Goal: Task Accomplishment & Management: Use online tool/utility

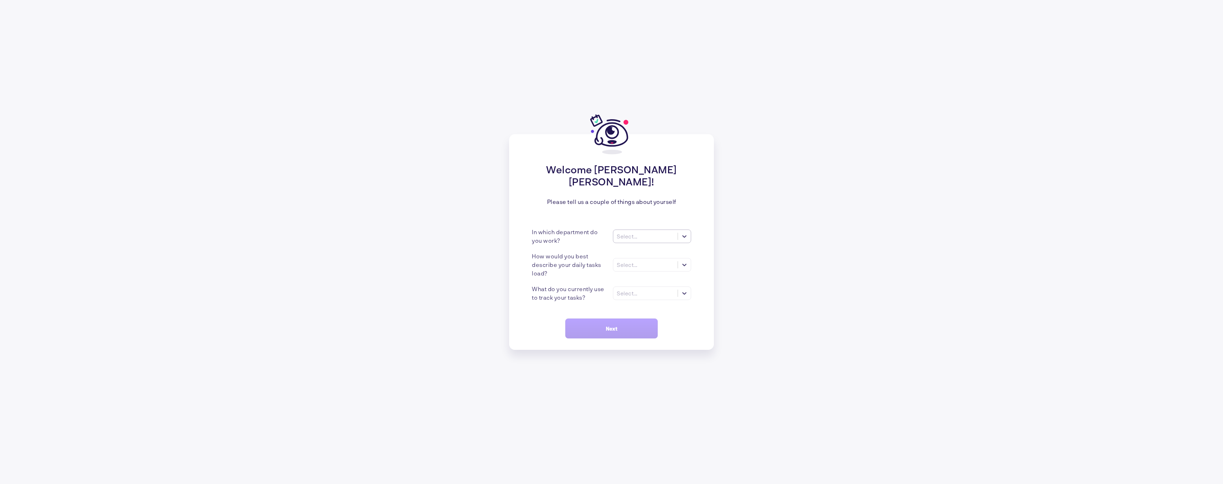
click at [651, 233] on div "Select..." at bounding box center [645, 236] width 64 height 7
click at [645, 334] on div "Sales" at bounding box center [652, 340] width 78 height 12
click at [645, 261] on div "Select..." at bounding box center [645, 264] width 64 height 7
click at [652, 276] on div "Many tasks (>5)" at bounding box center [652, 282] width 78 height 12
click at [645, 289] on div "Select..." at bounding box center [645, 292] width 64 height 7
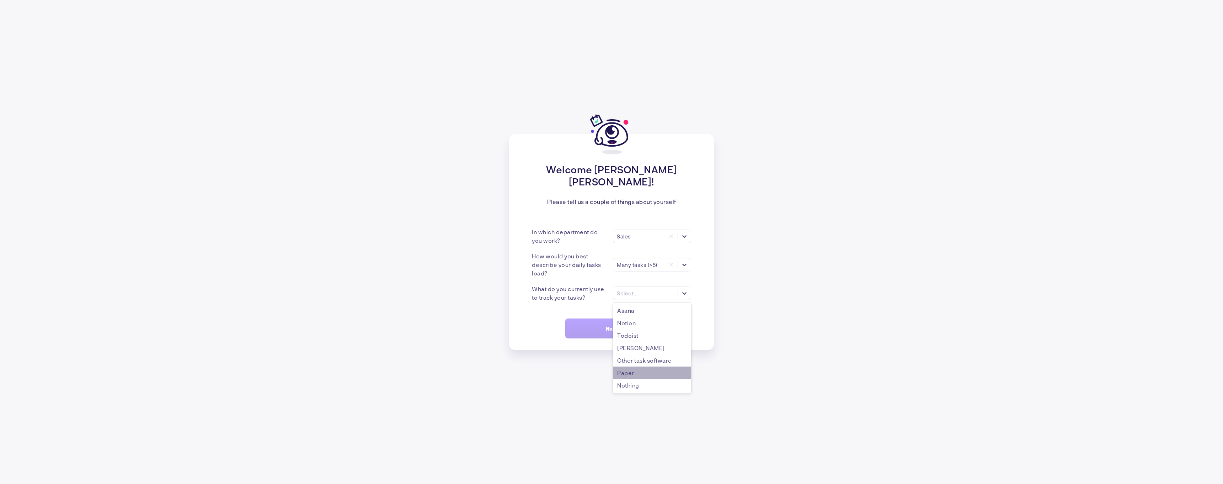
click at [642, 369] on div "Paper" at bounding box center [652, 372] width 78 height 12
click at [618, 327] on button "Next" at bounding box center [611, 328] width 92 height 20
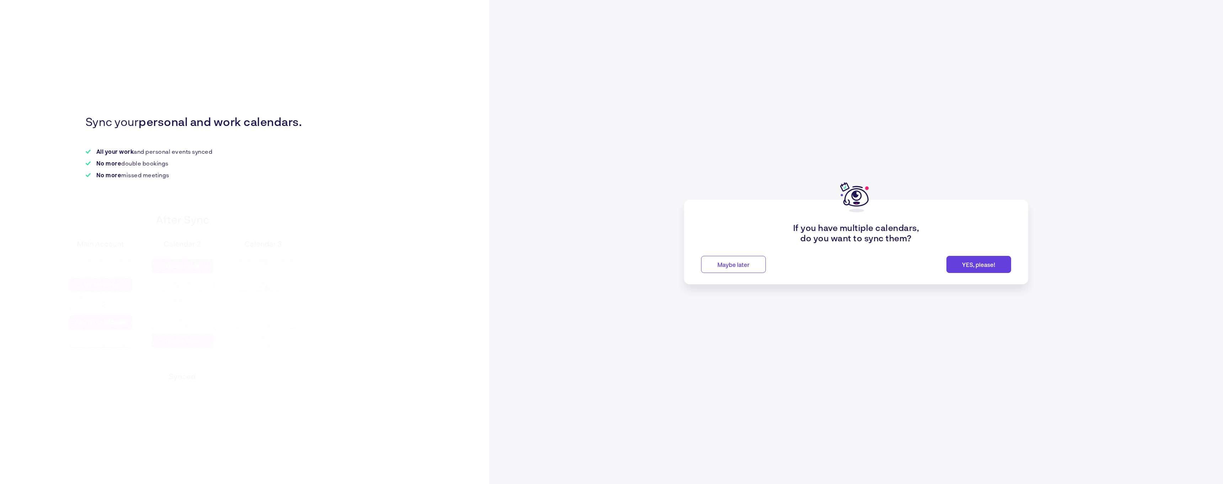
click at [741, 264] on span "Maybe later" at bounding box center [734, 264] width 32 height 7
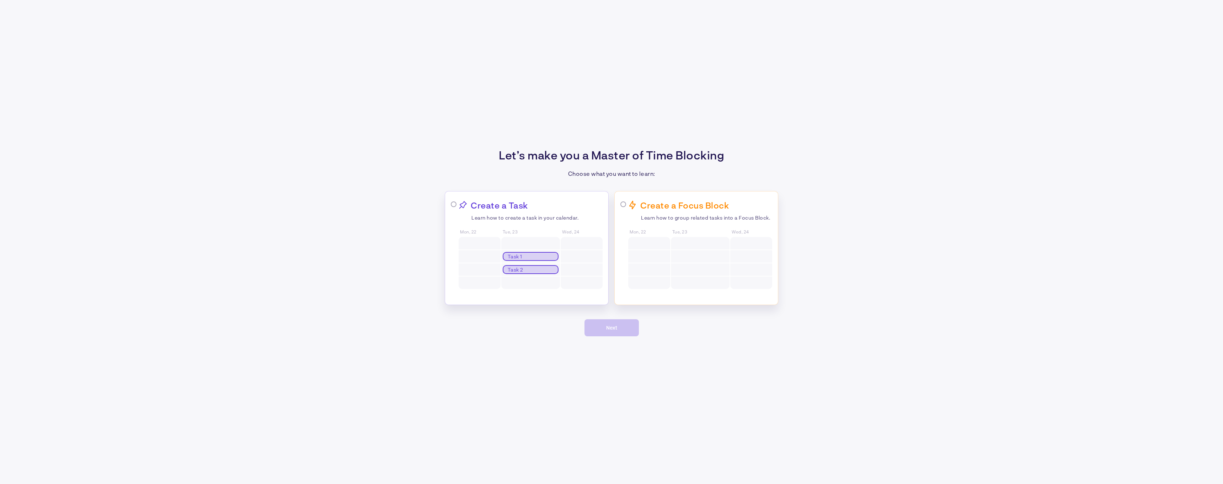
click at [575, 237] on div at bounding box center [582, 243] width 42 height 12
click at [693, 236] on div "Focus Block Task 1 Task 2 Task 3 Task 4" at bounding box center [700, 262] width 59 height 53
radio input "false"
radio input "true"
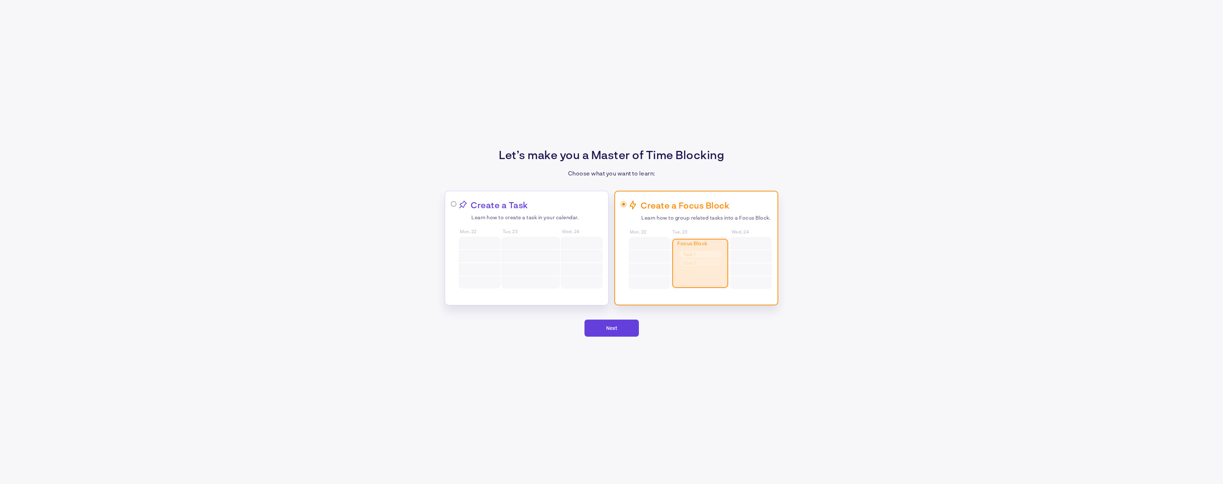
click at [617, 328] on span "Next" at bounding box center [611, 328] width 11 height 6
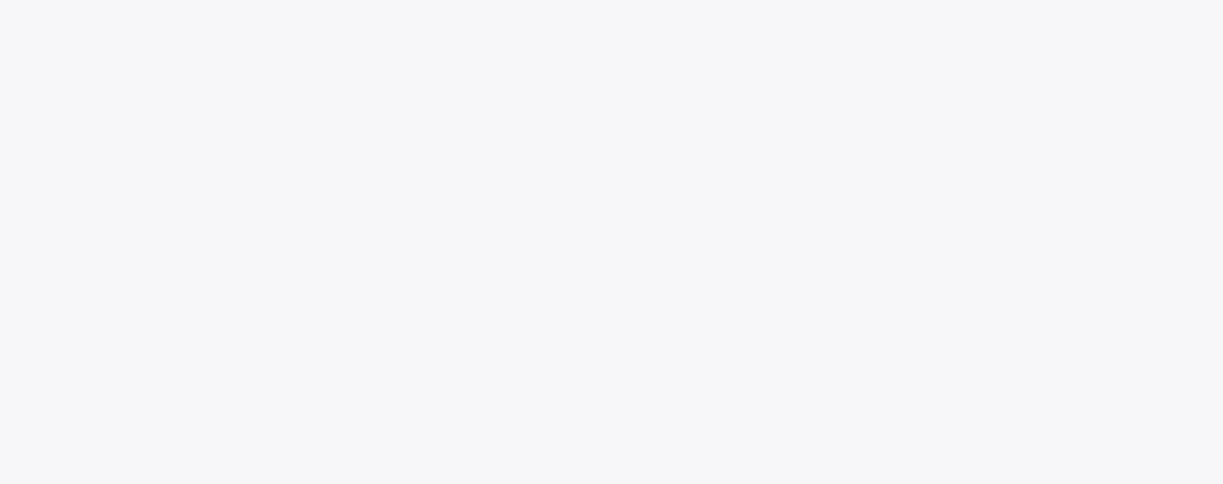
scroll to position [18, 0]
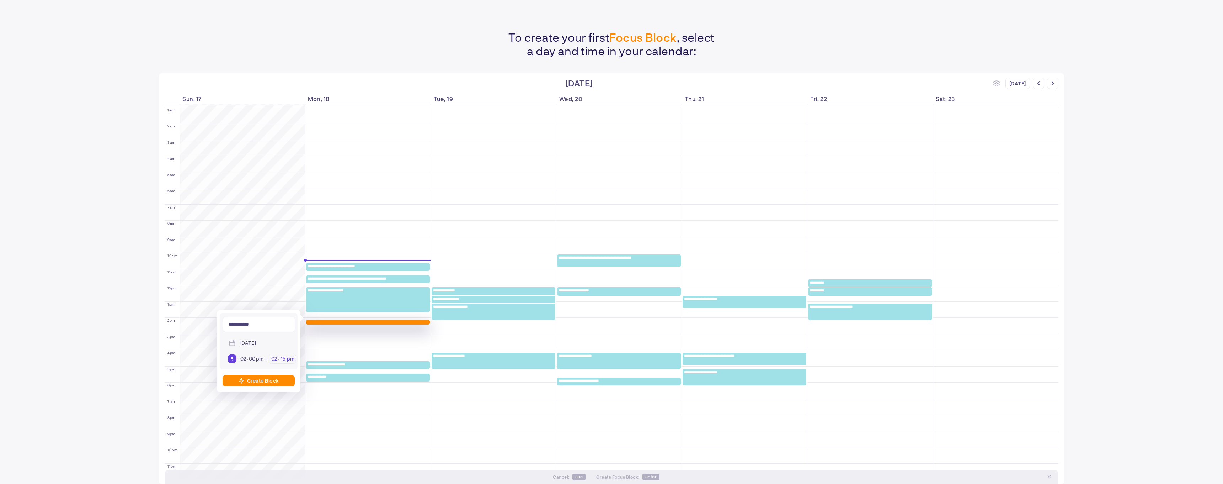
type input "**********"
click at [283, 359] on input "15" at bounding box center [283, 358] width 7 height 6
click at [255, 419] on span "3:00pm" at bounding box center [253, 419] width 19 height 6
type input "03"
type input "00"
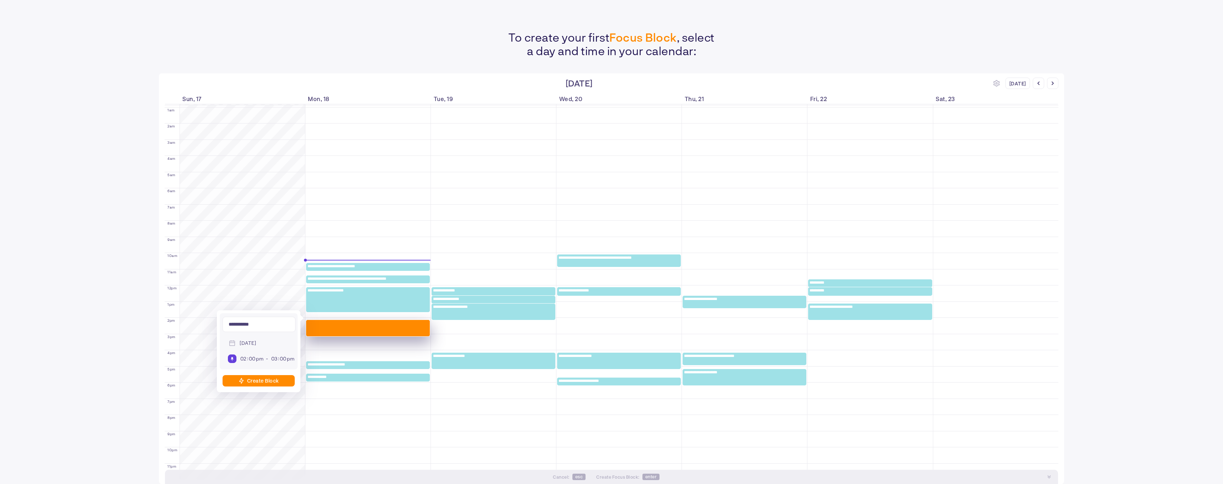
click at [272, 379] on div "Create Block" at bounding box center [263, 380] width 32 height 6
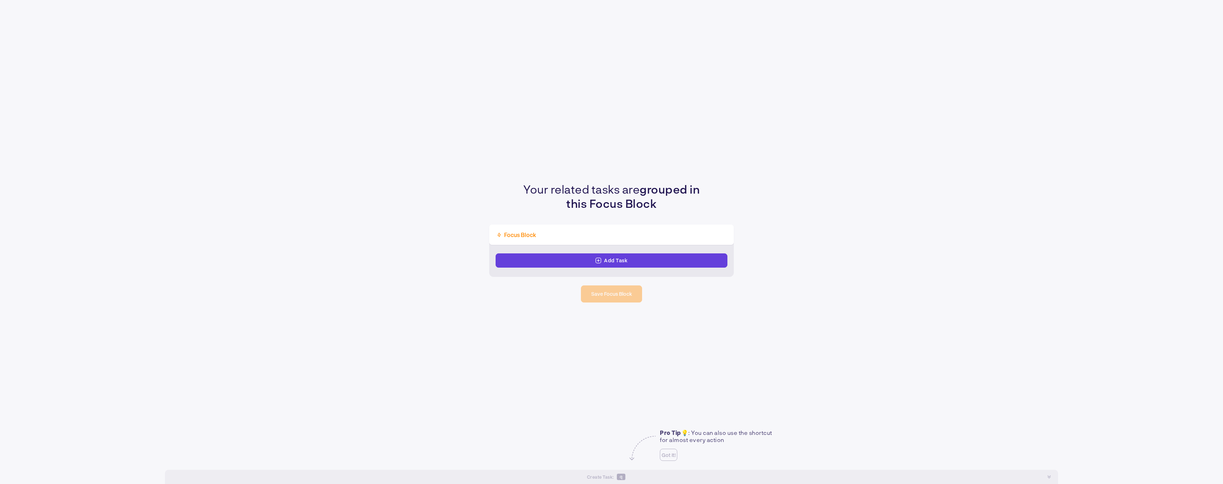
click at [582, 261] on div "Add Task" at bounding box center [612, 260] width 232 height 14
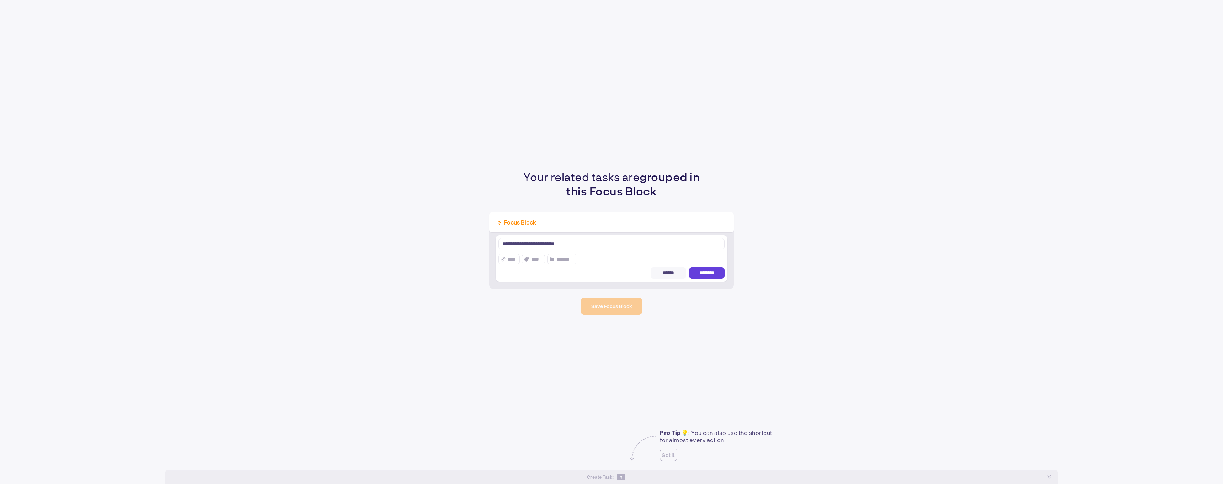
type textarea "**********"
click at [712, 268] on button "********" at bounding box center [707, 272] width 36 height 11
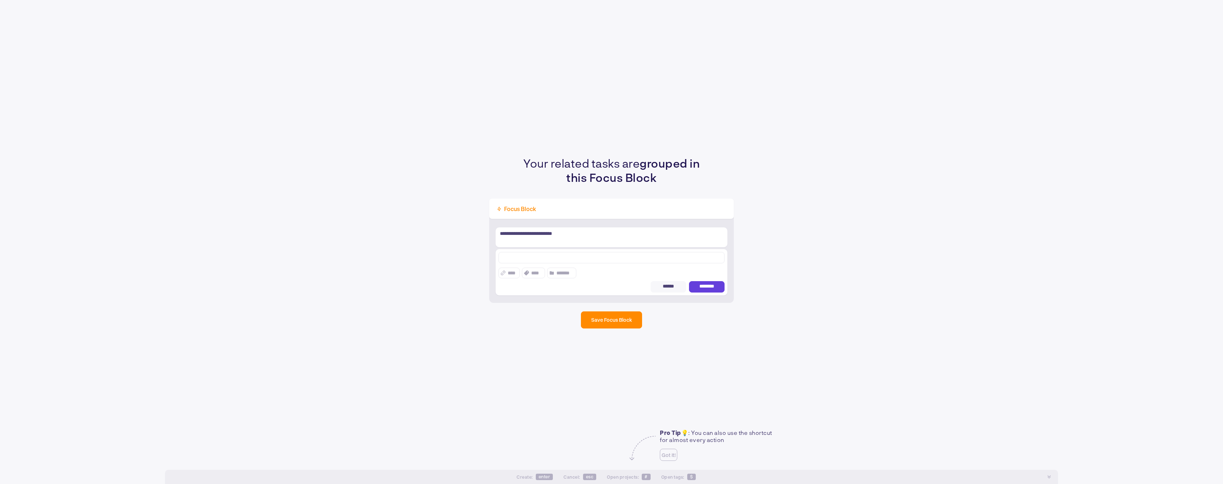
click at [625, 258] on textarea at bounding box center [612, 257] width 226 height 11
click at [614, 321] on div "**********" at bounding box center [611, 242] width 1223 height 484
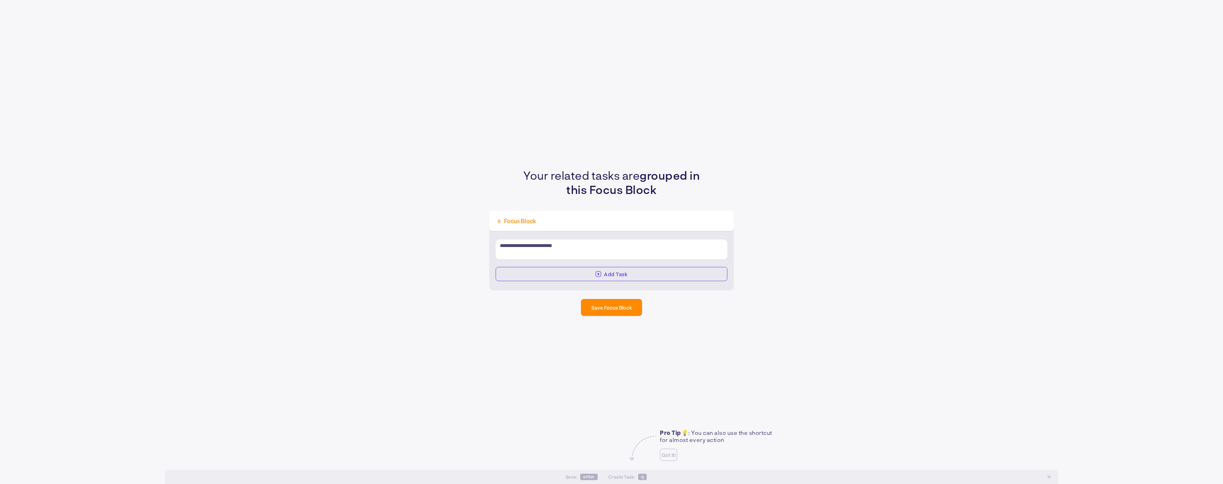
click at [619, 308] on span "Save Focus Block" at bounding box center [611, 307] width 41 height 6
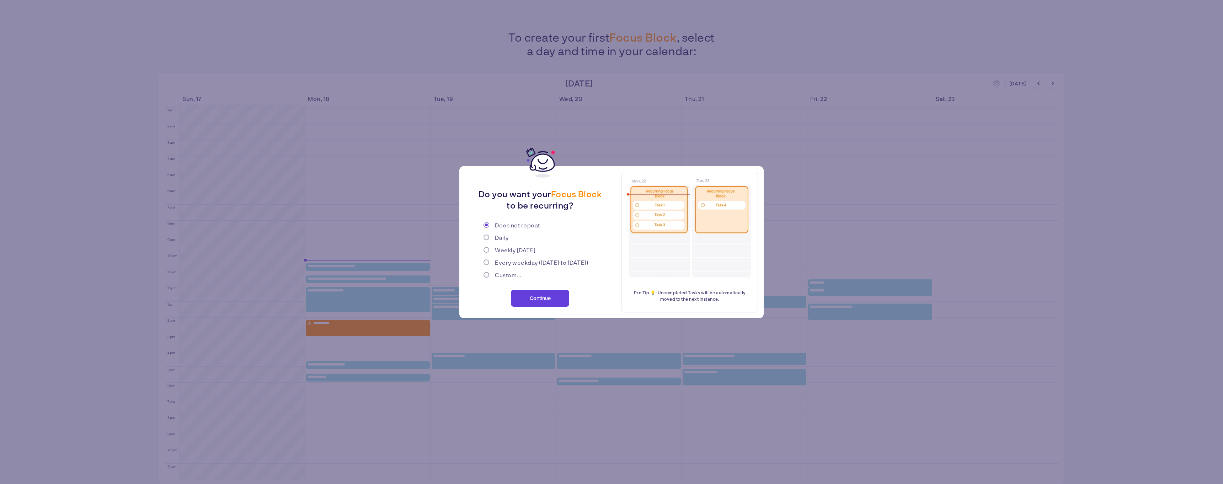
click at [531, 296] on span "Continue" at bounding box center [540, 298] width 21 height 6
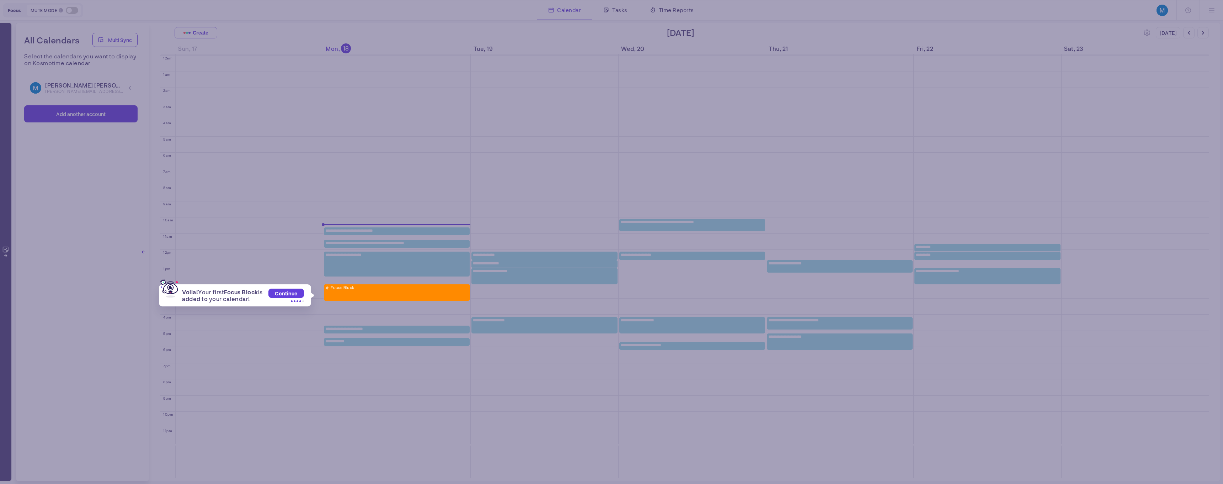
click at [296, 197] on div "Voila! Your first Focus Block is added to your calendar! Continue Focus Block" at bounding box center [611, 242] width 1223 height 484
click at [293, 295] on span "Continue" at bounding box center [286, 293] width 22 height 6
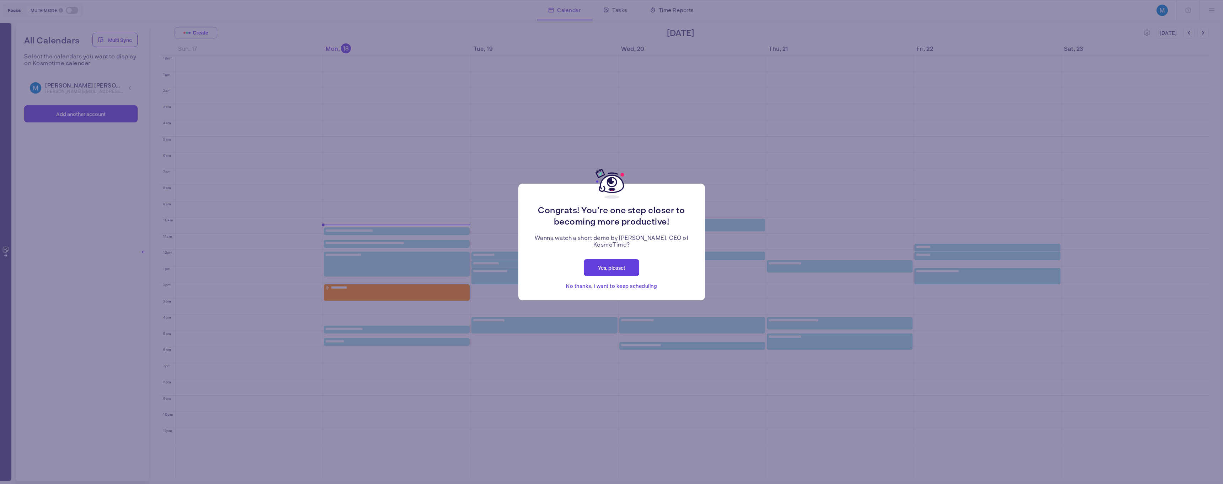
click at [608, 266] on span "Yes, please!" at bounding box center [611, 268] width 27 height 6
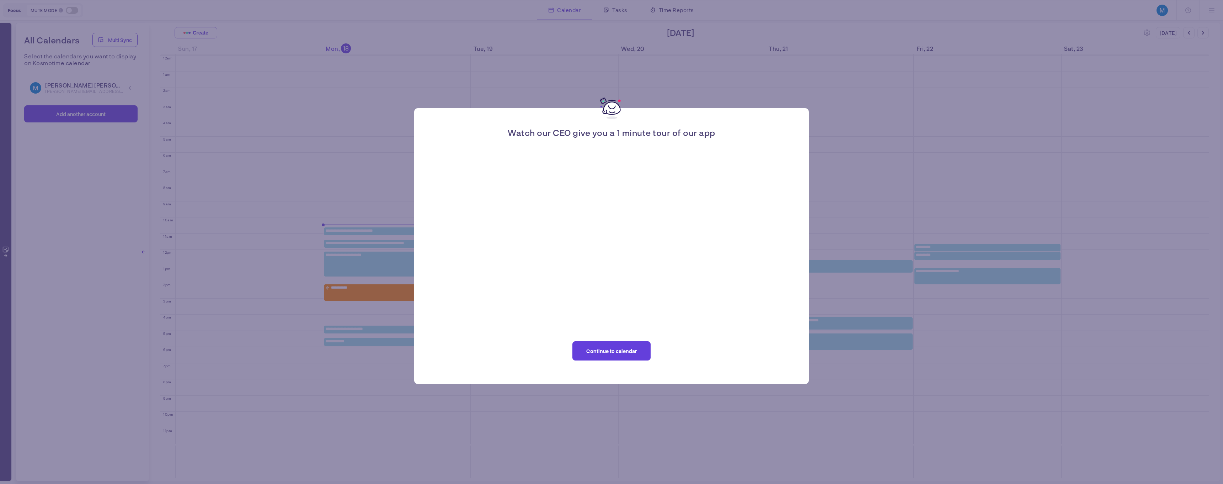
click at [618, 349] on span "Continue to calendar" at bounding box center [611, 351] width 51 height 6
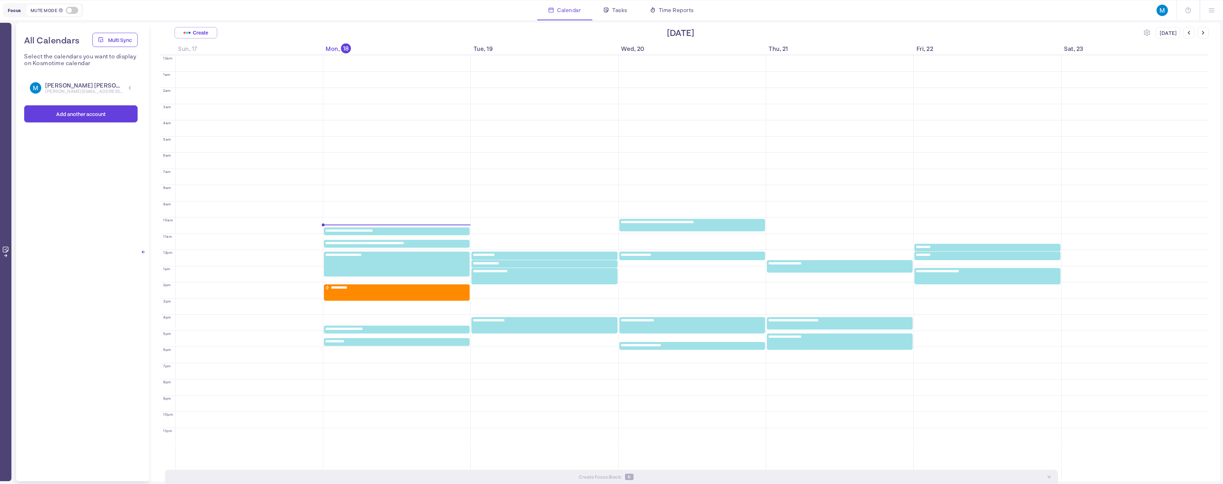
click at [62, 90] on span "[PERSON_NAME][EMAIL_ADDRESS][PERSON_NAME][PERSON_NAME][DOMAIN_NAME]" at bounding box center [84, 91] width 78 height 5
click at [36, 86] on img at bounding box center [35, 87] width 11 height 11
click at [36, 85] on img at bounding box center [35, 87] width 11 height 11
click at [132, 106] on div "Default" at bounding box center [118, 106] width 34 height 11
click at [1167, 10] on img at bounding box center [1162, 10] width 11 height 11
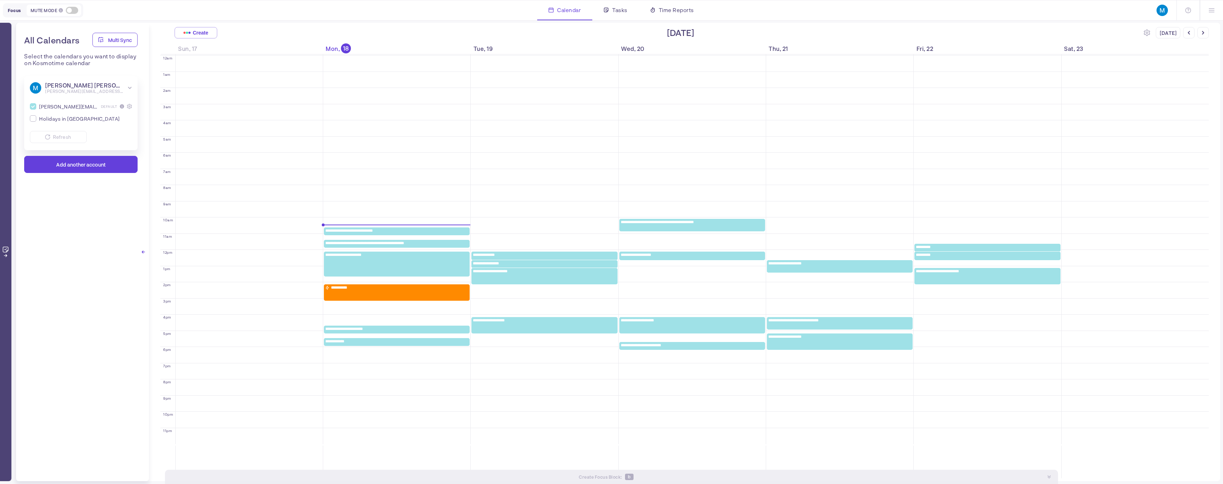
click at [1160, 8] on img at bounding box center [1162, 10] width 11 height 11
click at [1162, 14] on img at bounding box center [1162, 10] width 11 height 11
click at [1148, 33] on icon at bounding box center [1147, 33] width 6 height 6
click at [1147, 29] on div "Create [DATE] [DATE]" at bounding box center [684, 32] width 1049 height 11
